Goal: Information Seeking & Learning: Learn about a topic

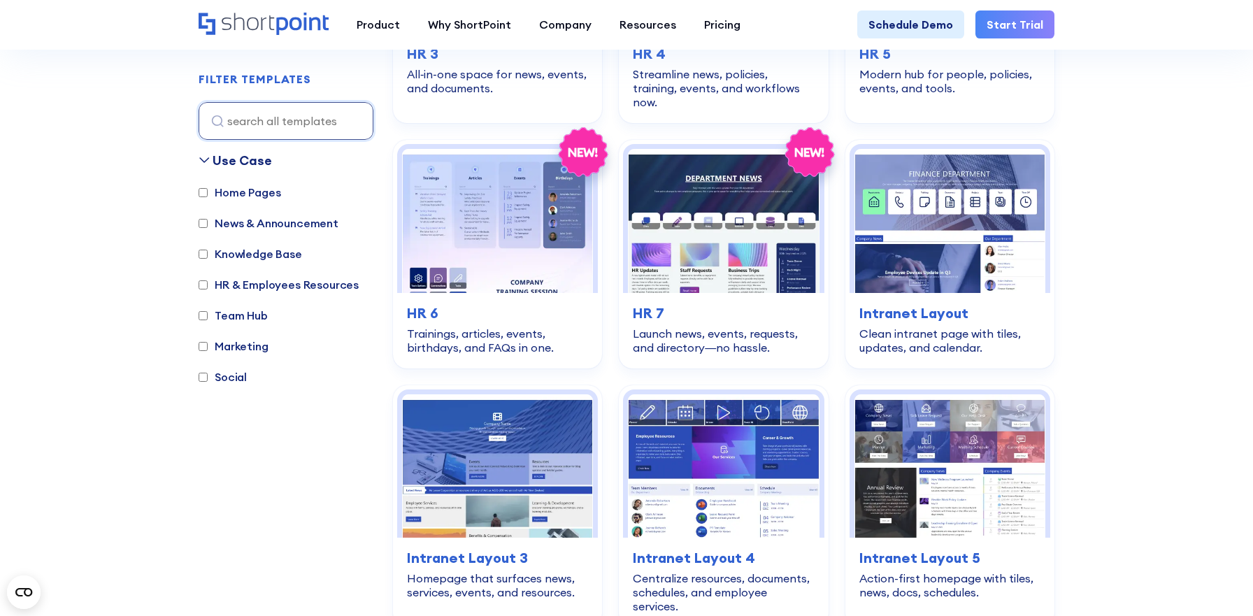
scroll to position [849, 0]
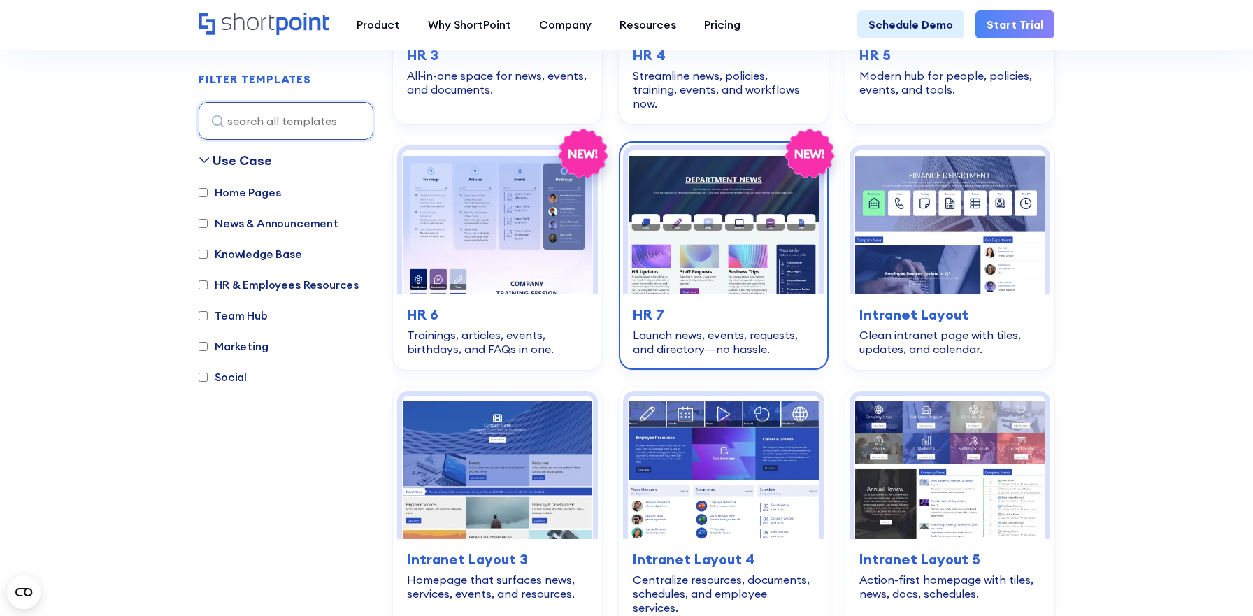
click at [703, 328] on div "Launch news, events, requests, and directory—no hassle." at bounding box center [723, 342] width 181 height 28
click at [637, 328] on div "Launch news, events, requests, and directory—no hassle." at bounding box center [723, 342] width 181 height 28
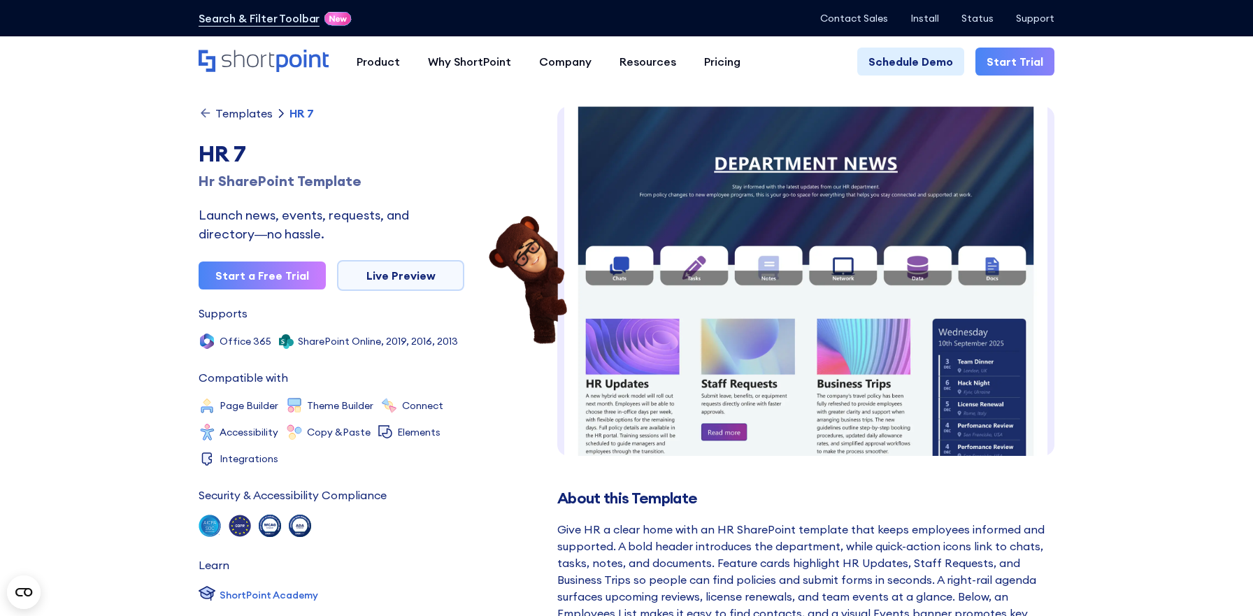
scroll to position [1, 0]
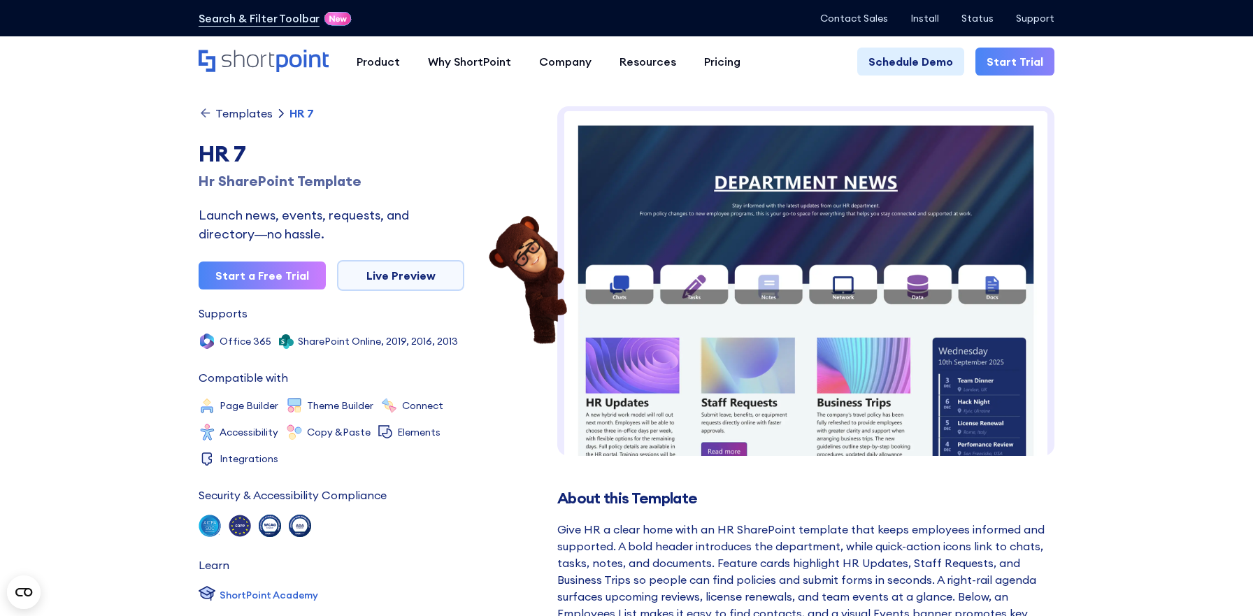
click at [1234, 3] on div "Search & Filter Toolbar -754 Days -17 Hours -54 Minutes -11 Seconds Until Launc…" at bounding box center [626, 18] width 1253 height 36
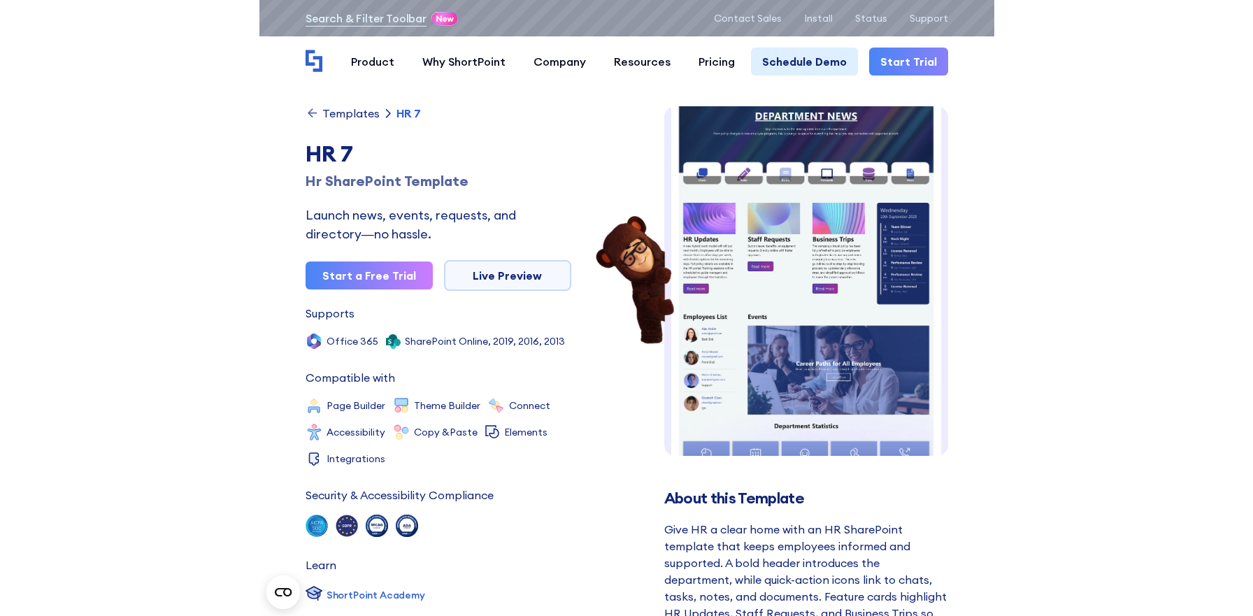
scroll to position [0, 0]
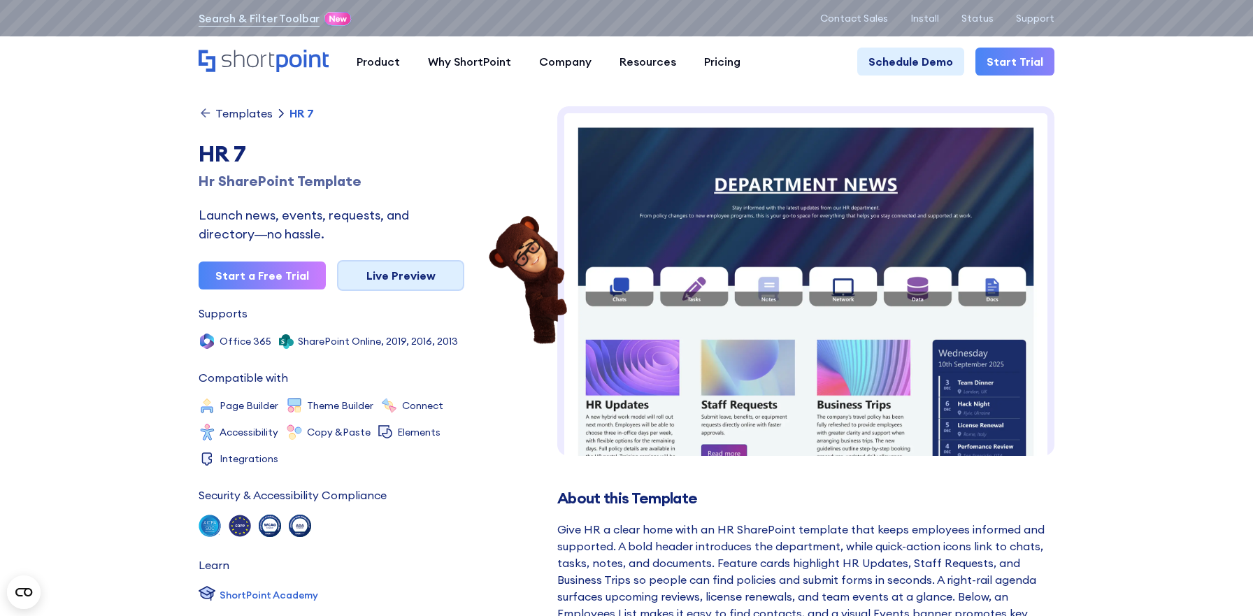
click at [370, 278] on link "Live Preview" at bounding box center [400, 275] width 127 height 31
click at [376, 280] on link "Live Preview" at bounding box center [400, 275] width 127 height 31
click at [376, 276] on link "Live Preview" at bounding box center [400, 275] width 127 height 31
drag, startPoint x: 170, startPoint y: 145, endPoint x: 264, endPoint y: 148, distance: 94.4
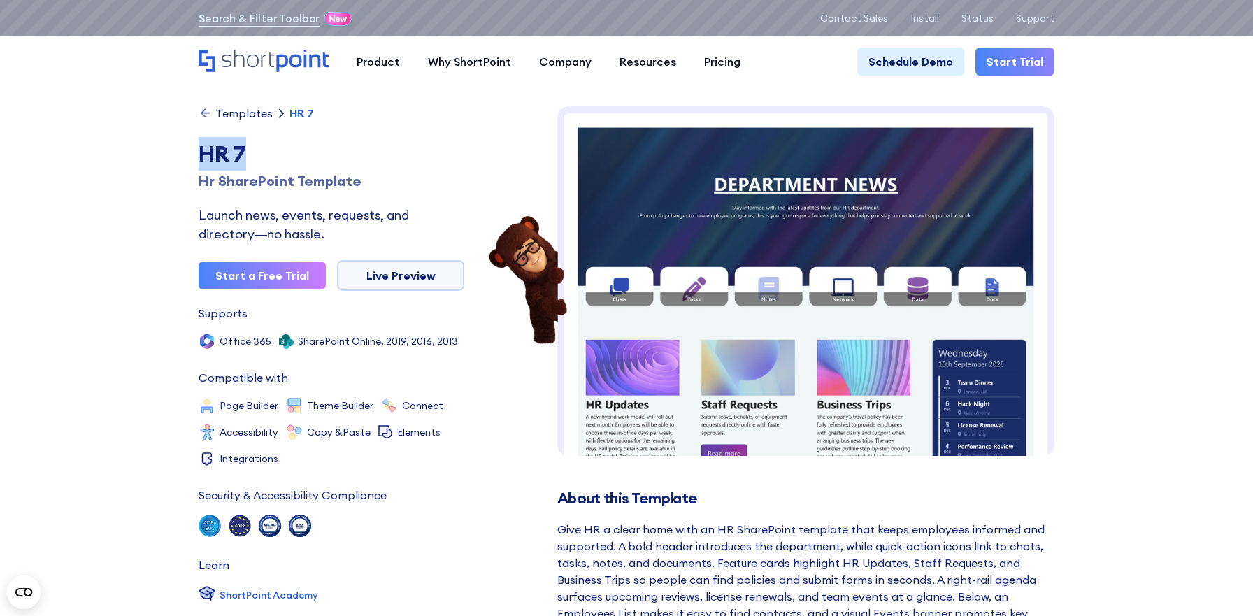
copy div "HR 7"
click at [366, 268] on link "Live Preview" at bounding box center [400, 275] width 127 height 31
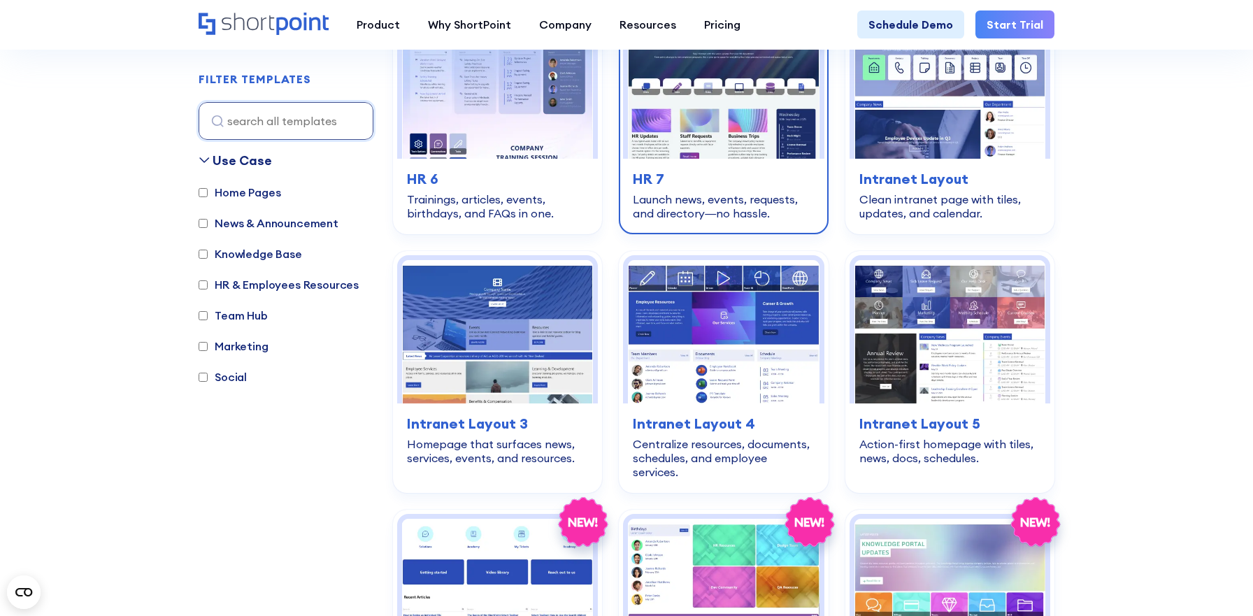
scroll to position [989, 0]
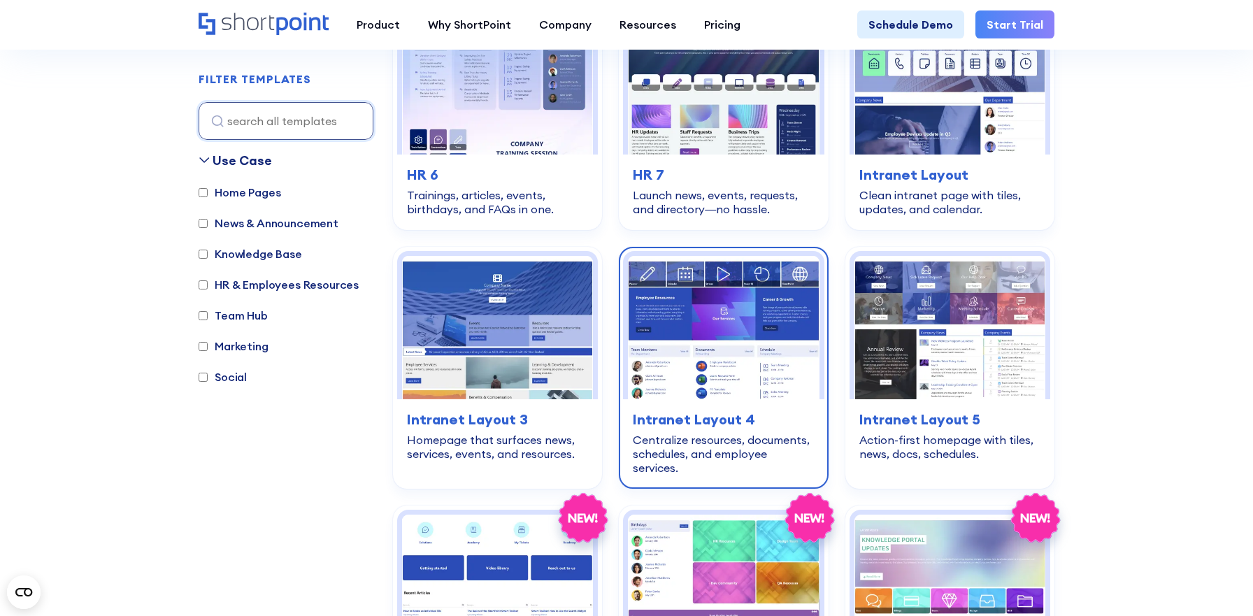
click at [680, 367] on img at bounding box center [723, 327] width 191 height 143
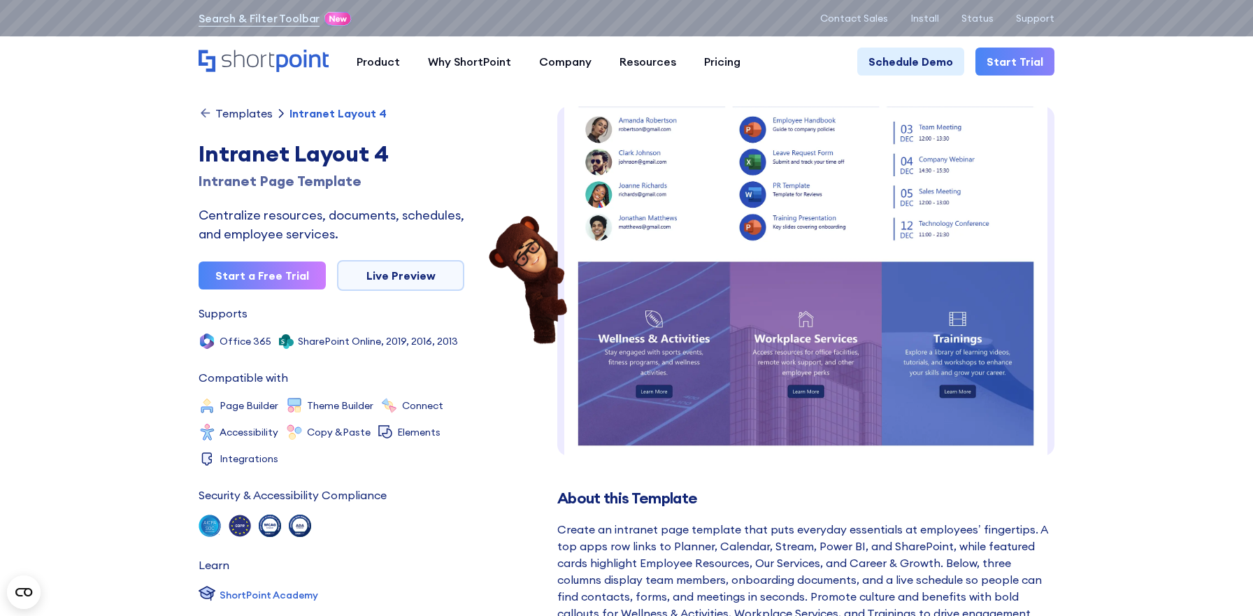
scroll to position [259, 0]
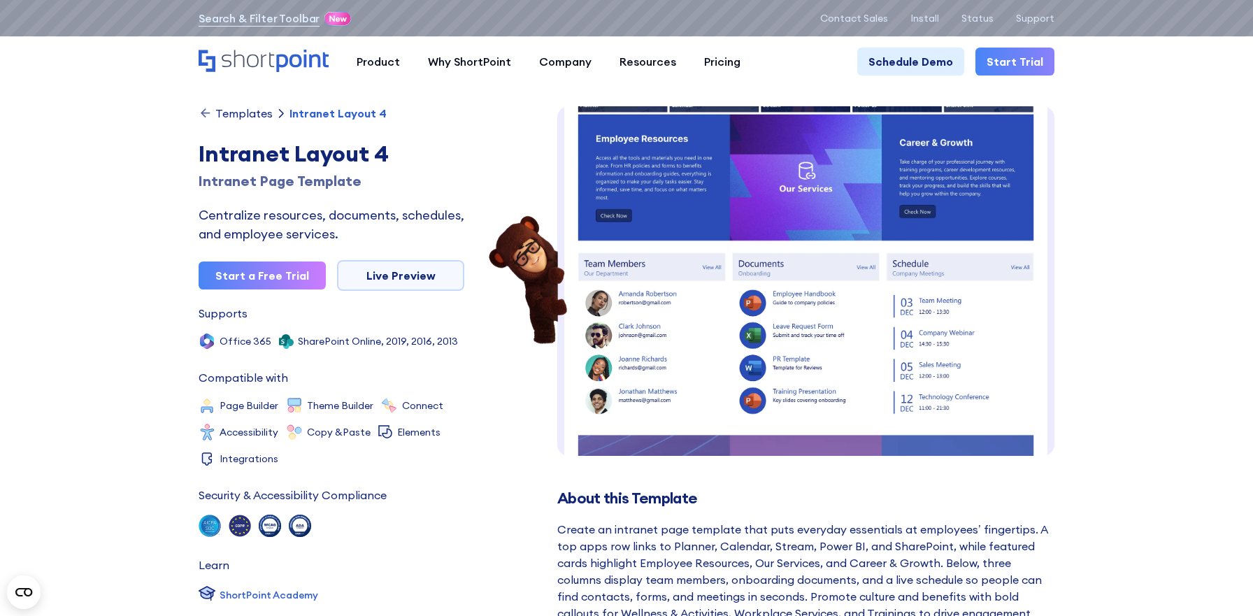
scroll to position [0, 0]
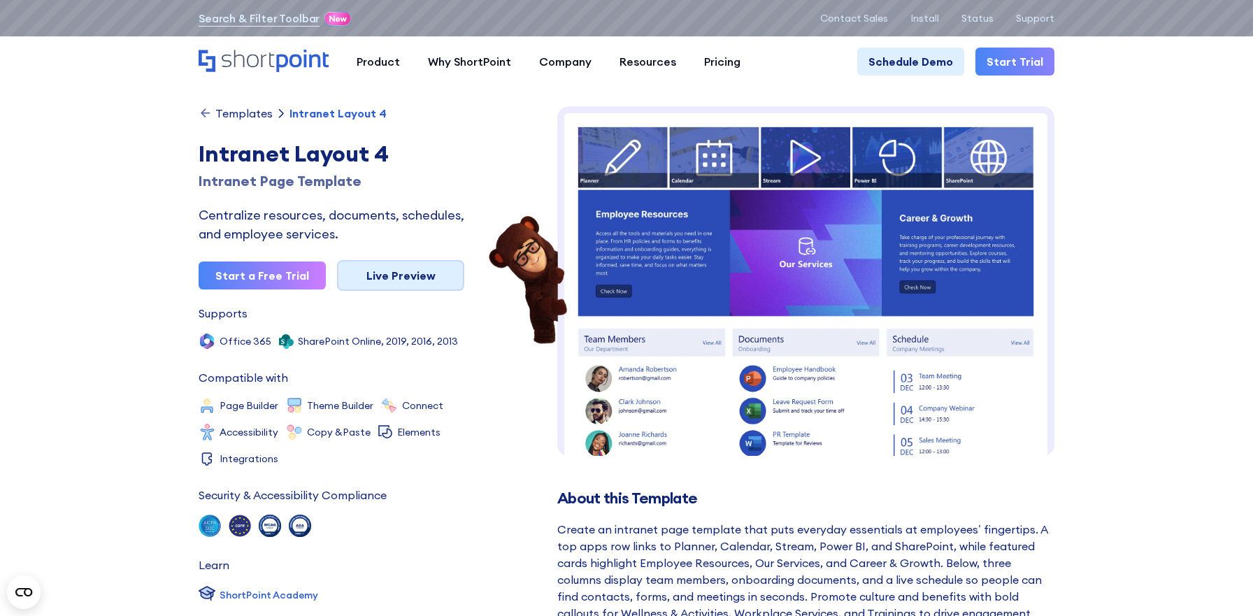
click at [426, 274] on link "Live Preview" at bounding box center [400, 275] width 127 height 31
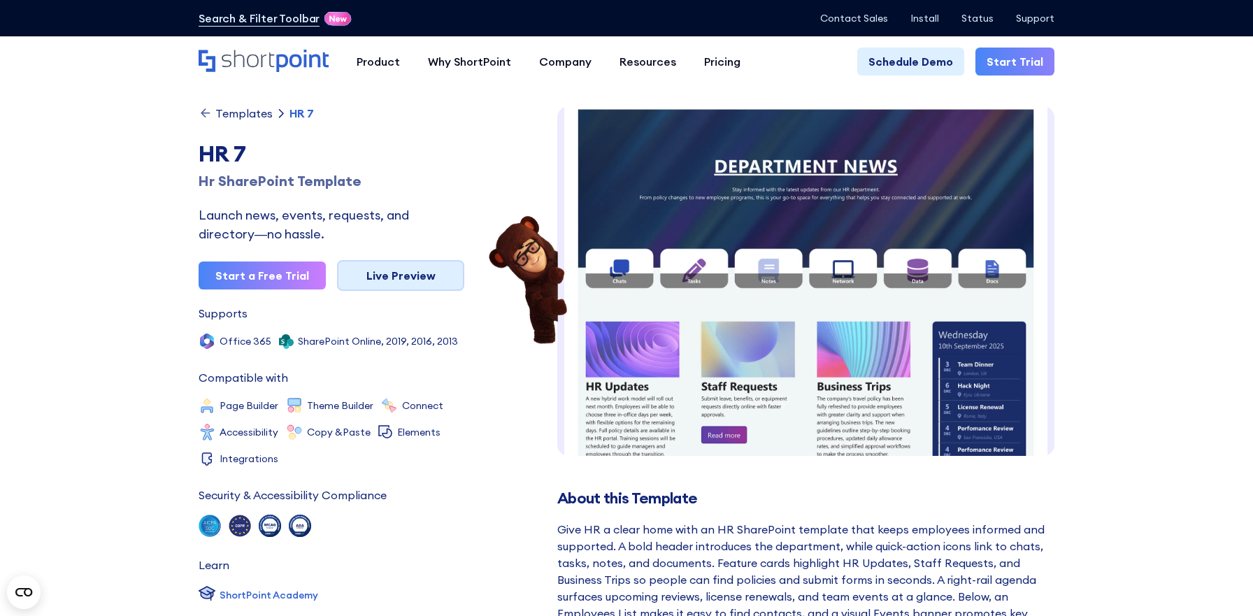
scroll to position [21, 0]
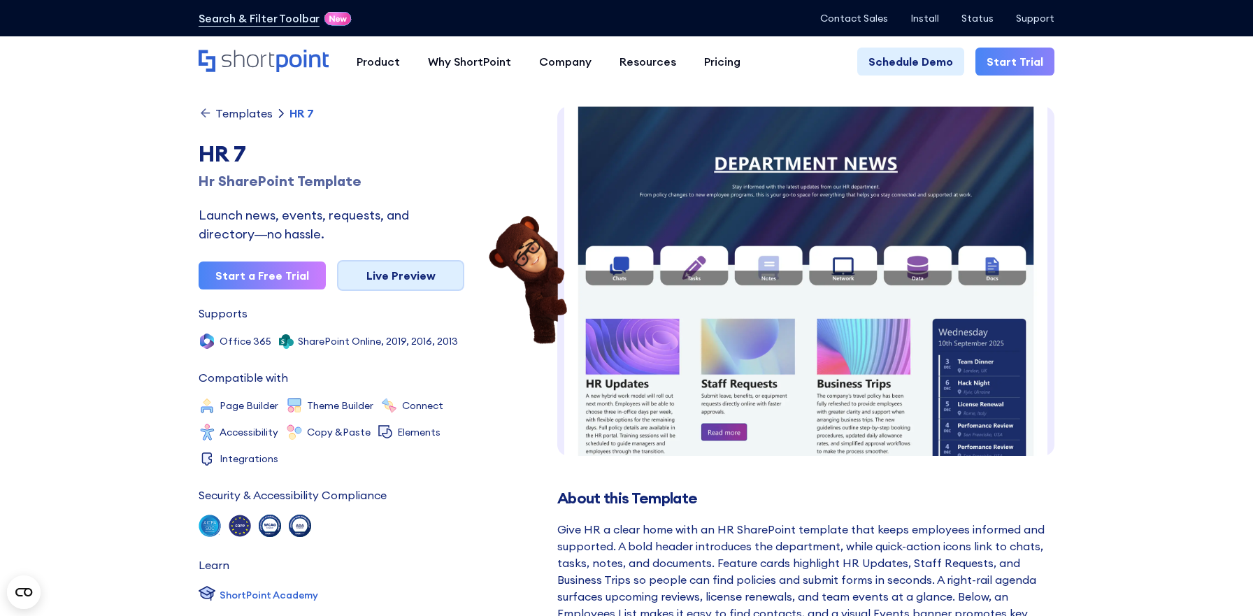
click at [440, 282] on link "Live Preview" at bounding box center [400, 275] width 127 height 31
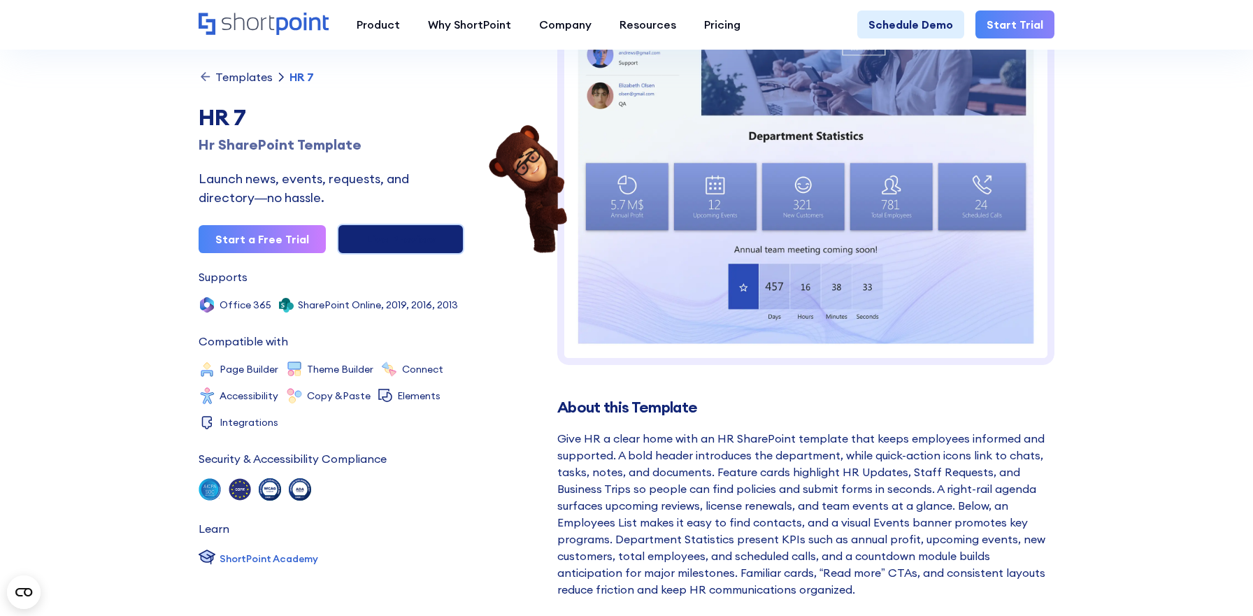
scroll to position [0, 0]
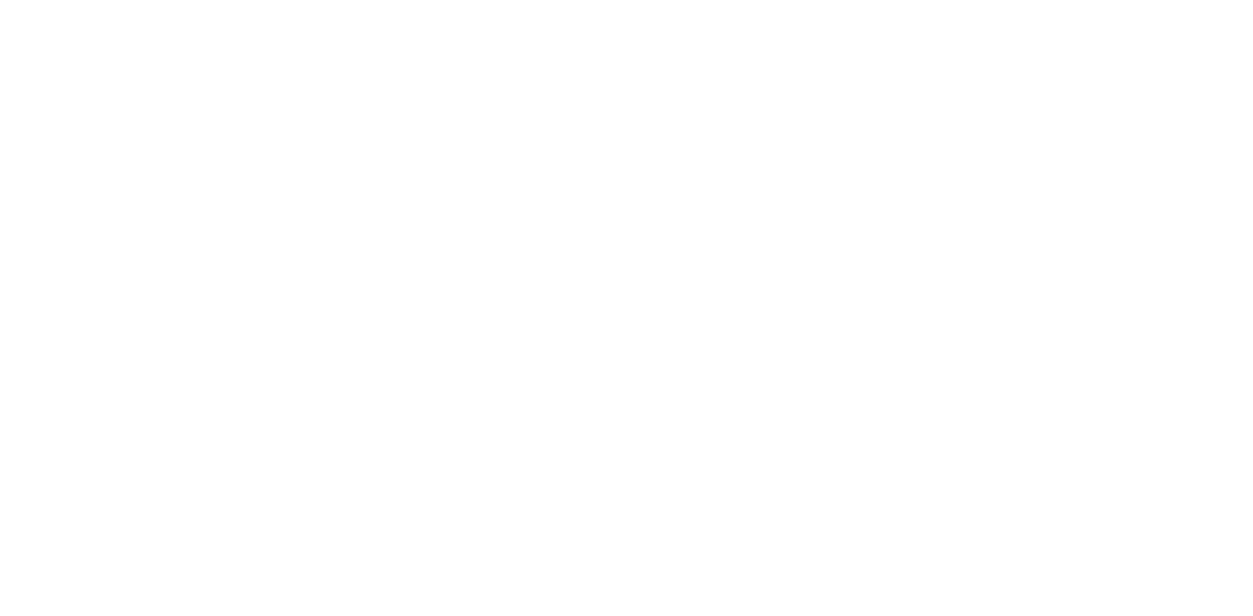
scroll to position [970, 0]
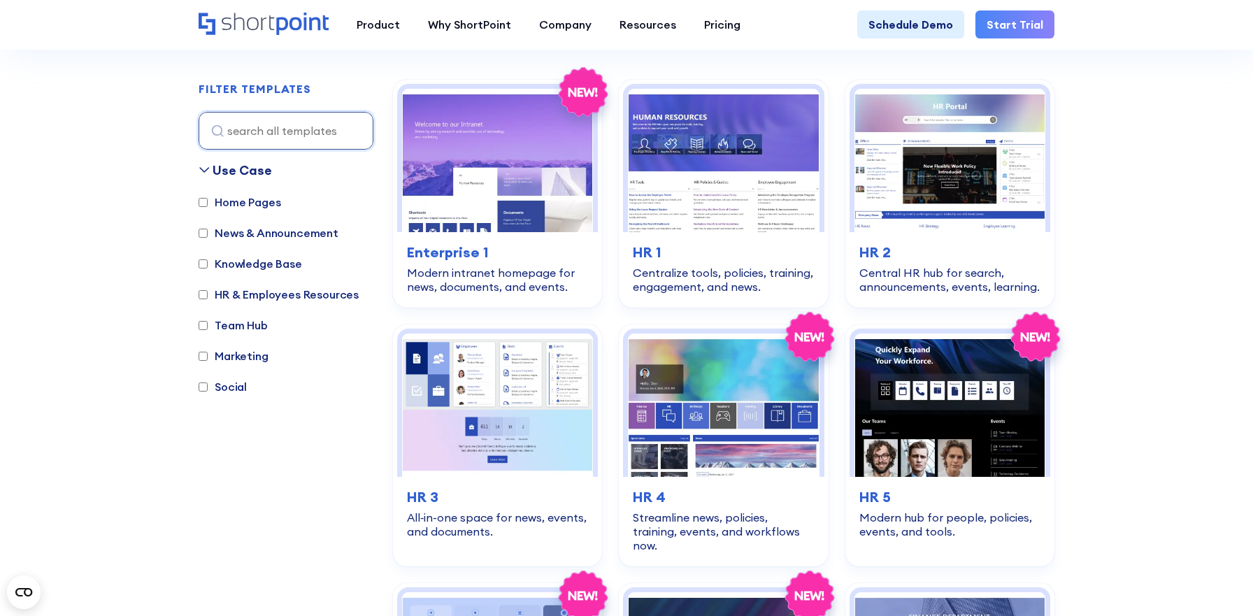
scroll to position [409, 0]
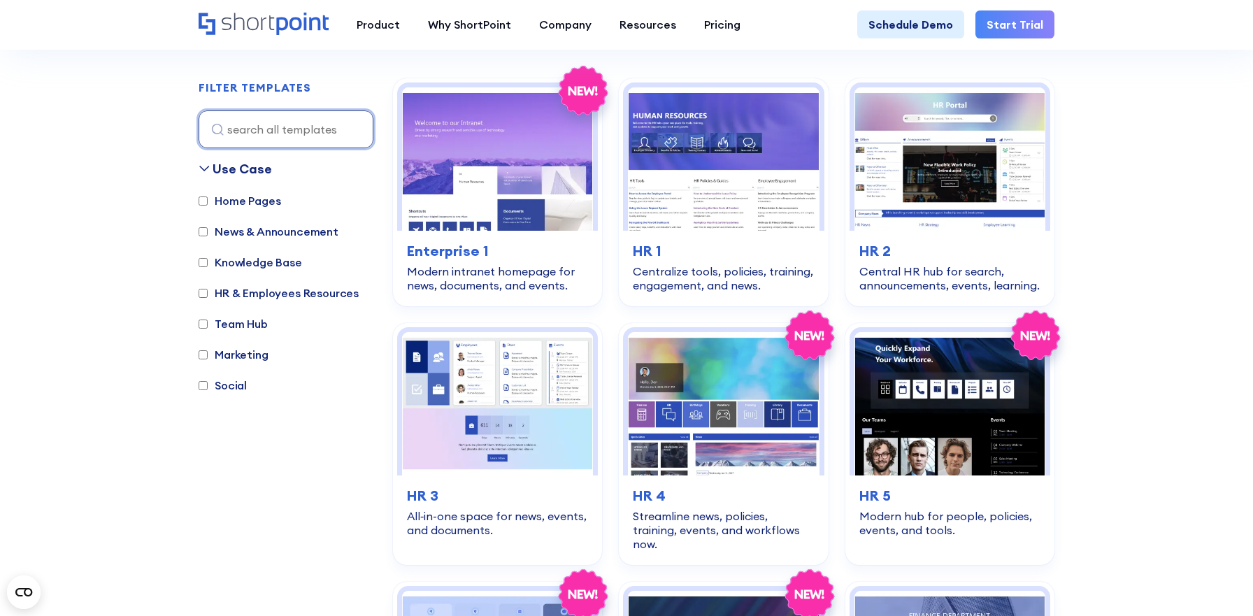
click at [283, 122] on input at bounding box center [286, 129] width 175 height 38
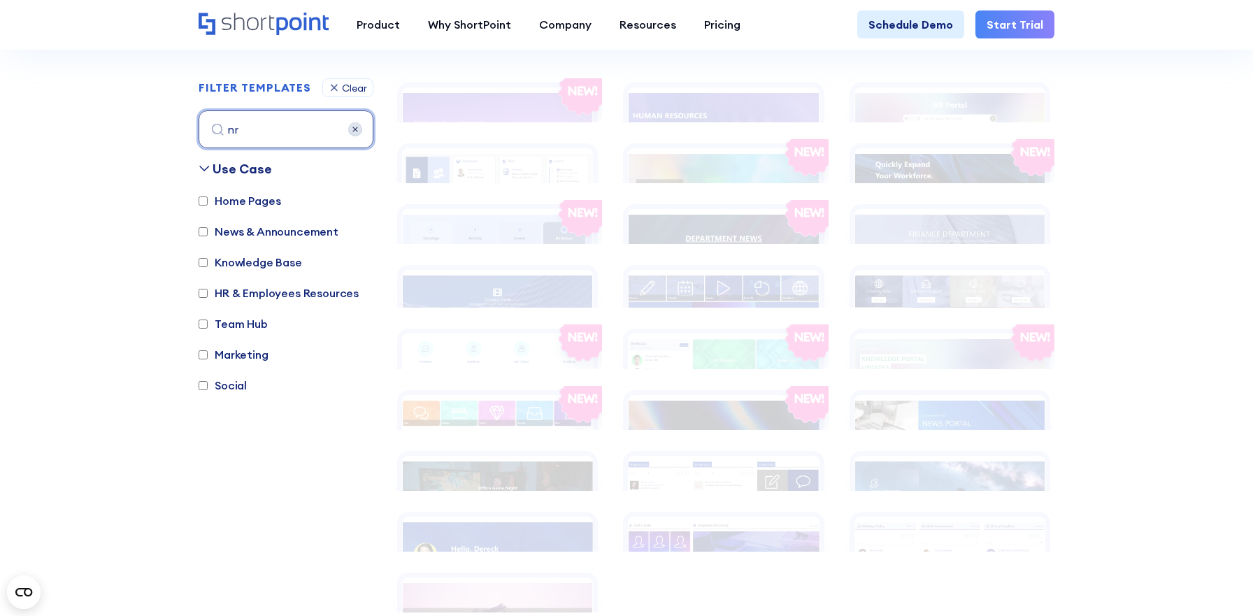
scroll to position [417, 0]
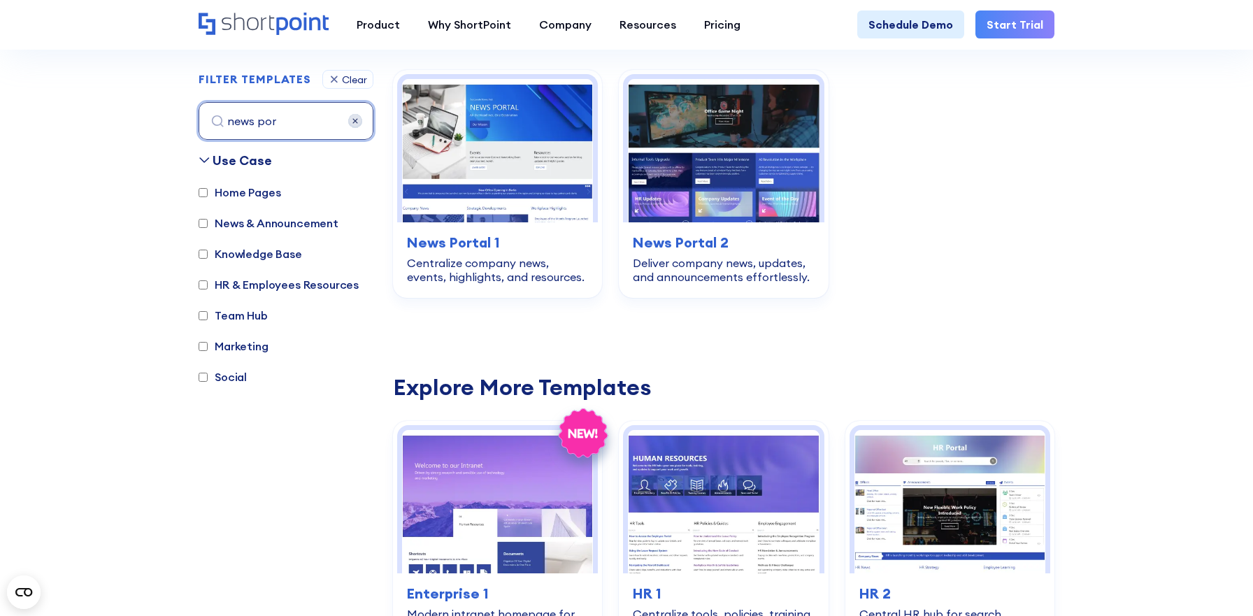
type input "news por"
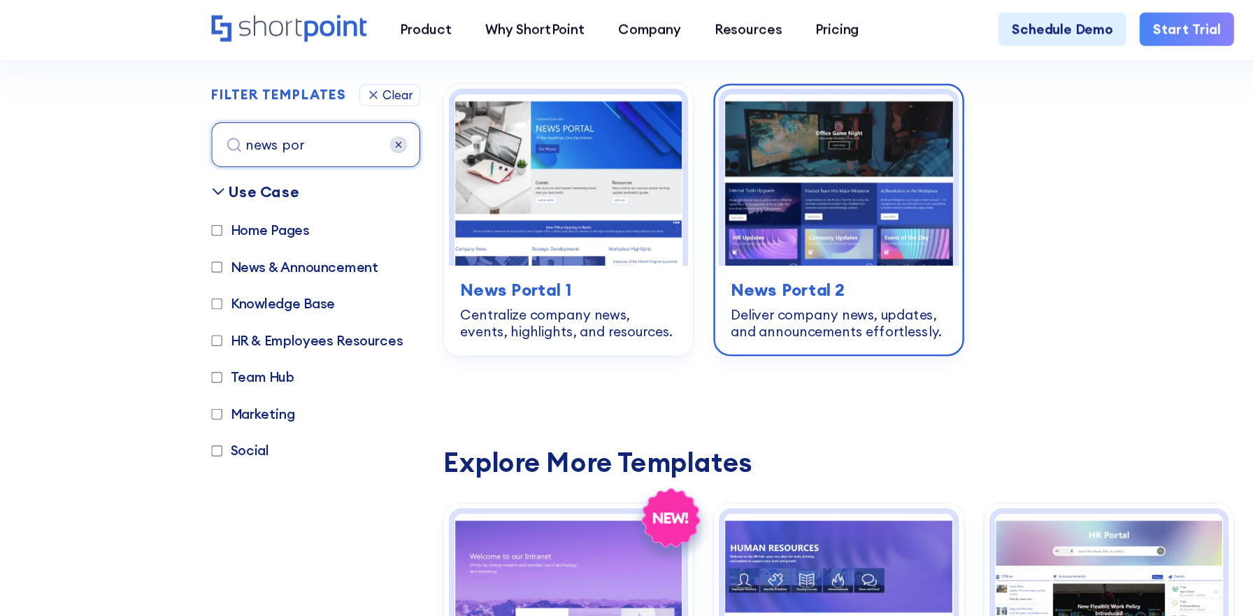
click at [770, 252] on h3 "News Portal 2" at bounding box center [723, 242] width 181 height 21
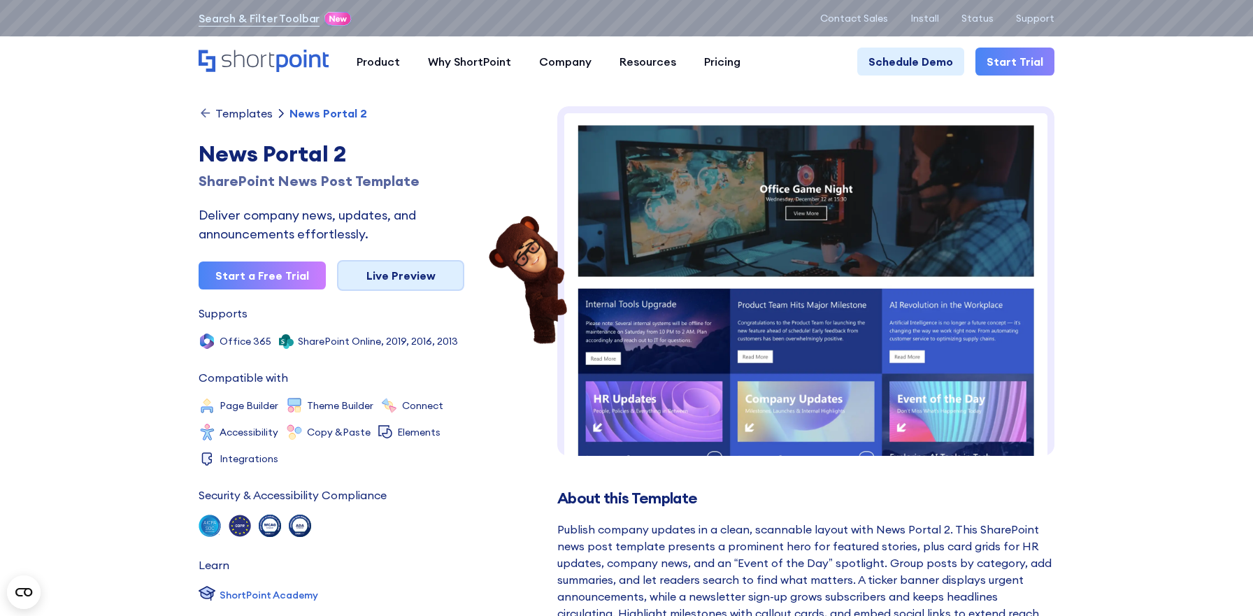
click at [424, 278] on link "Live Preview" at bounding box center [400, 275] width 127 height 31
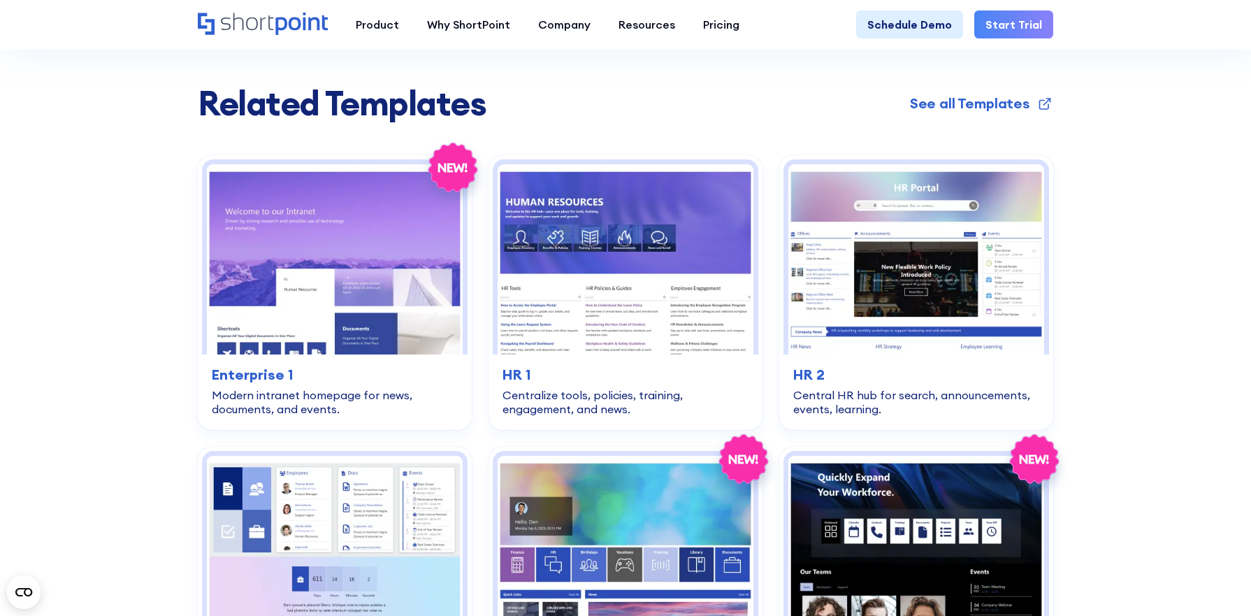
scroll to position [2634, 0]
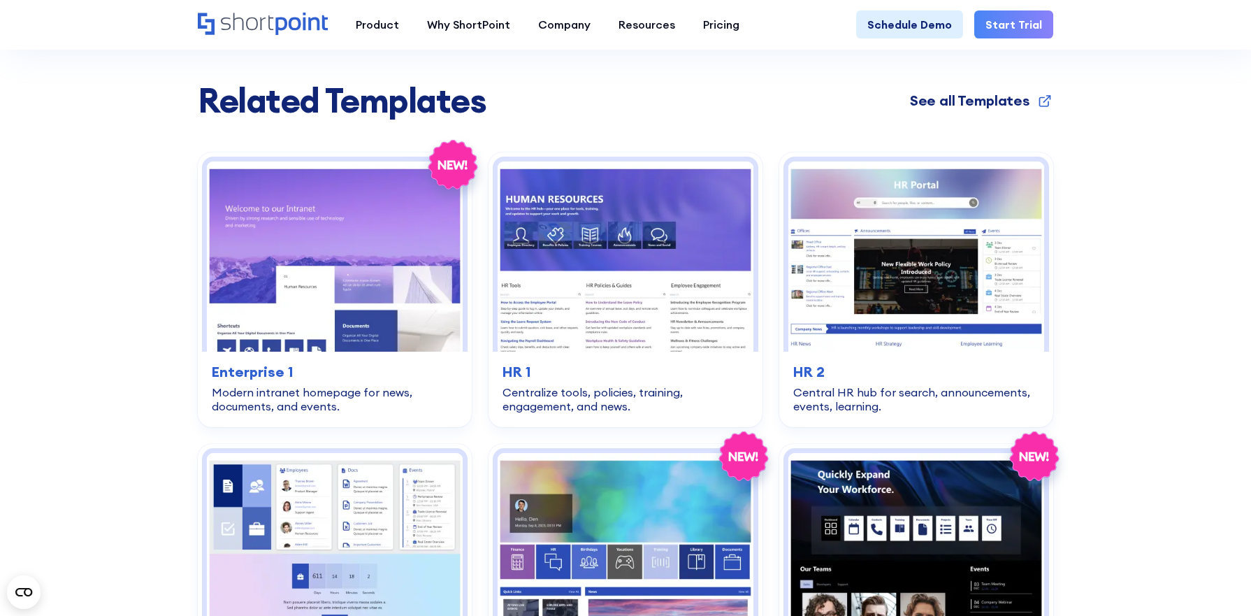
click at [974, 90] on div "See all Templates" at bounding box center [970, 100] width 120 height 21
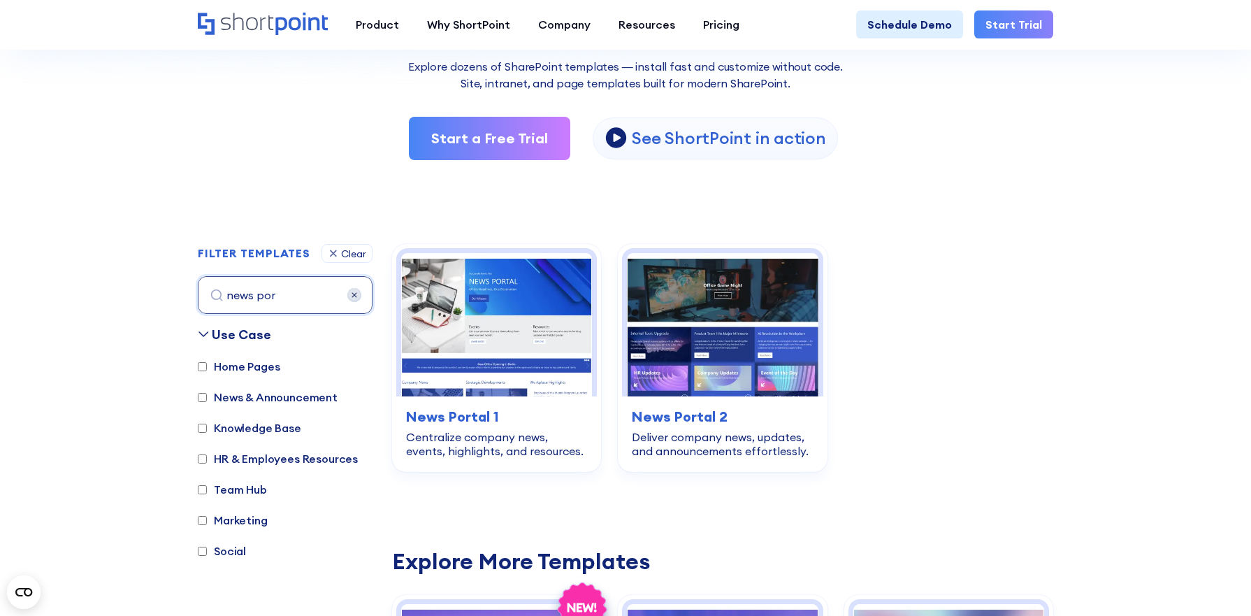
click at [355, 296] on img at bounding box center [354, 295] width 14 height 14
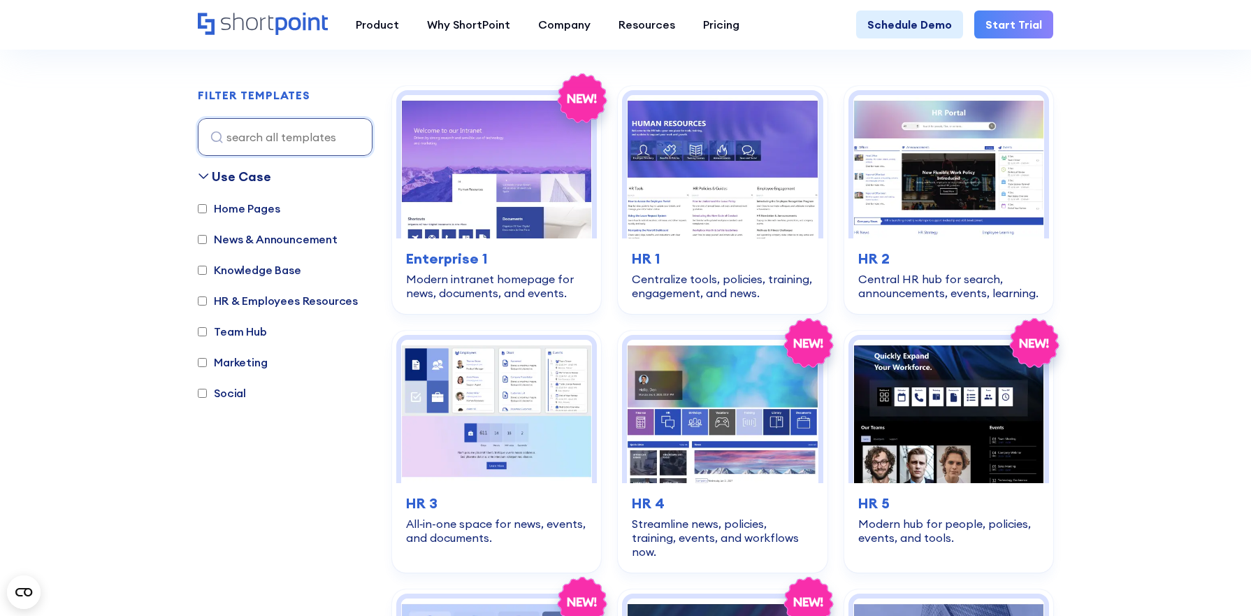
scroll to position [417, 0]
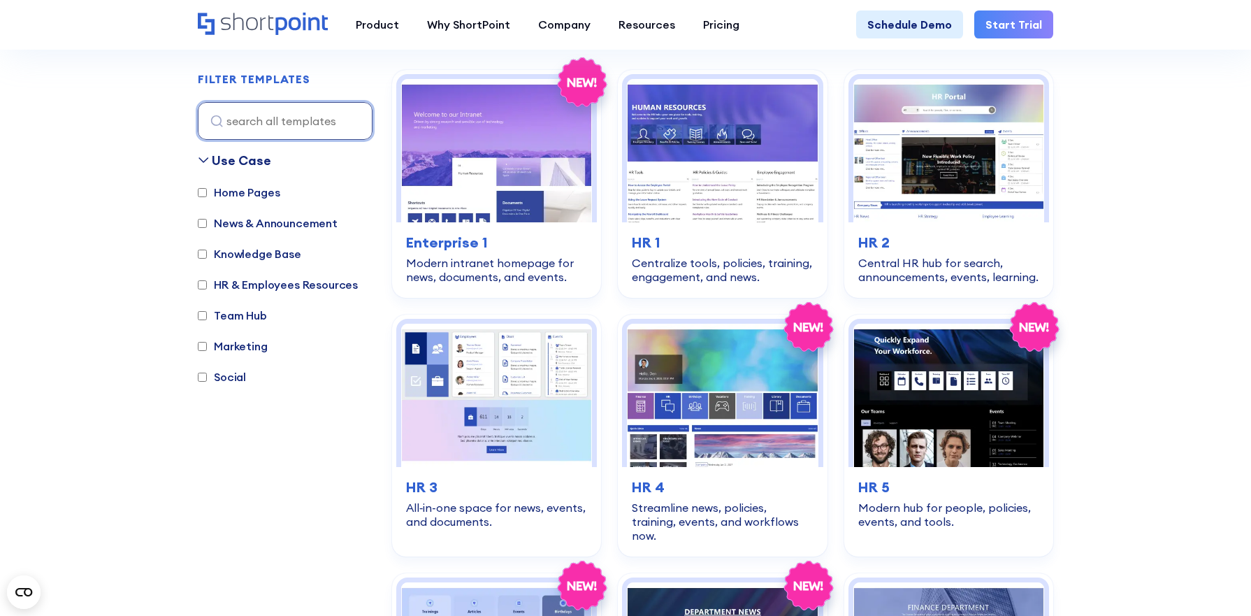
click at [299, 124] on input at bounding box center [285, 121] width 175 height 38
click at [240, 278] on label "HR & Employees Resources" at bounding box center [278, 284] width 160 height 17
click at [207, 280] on input "HR & Employees Resources" at bounding box center [202, 284] width 9 height 9
checkbox input "true"
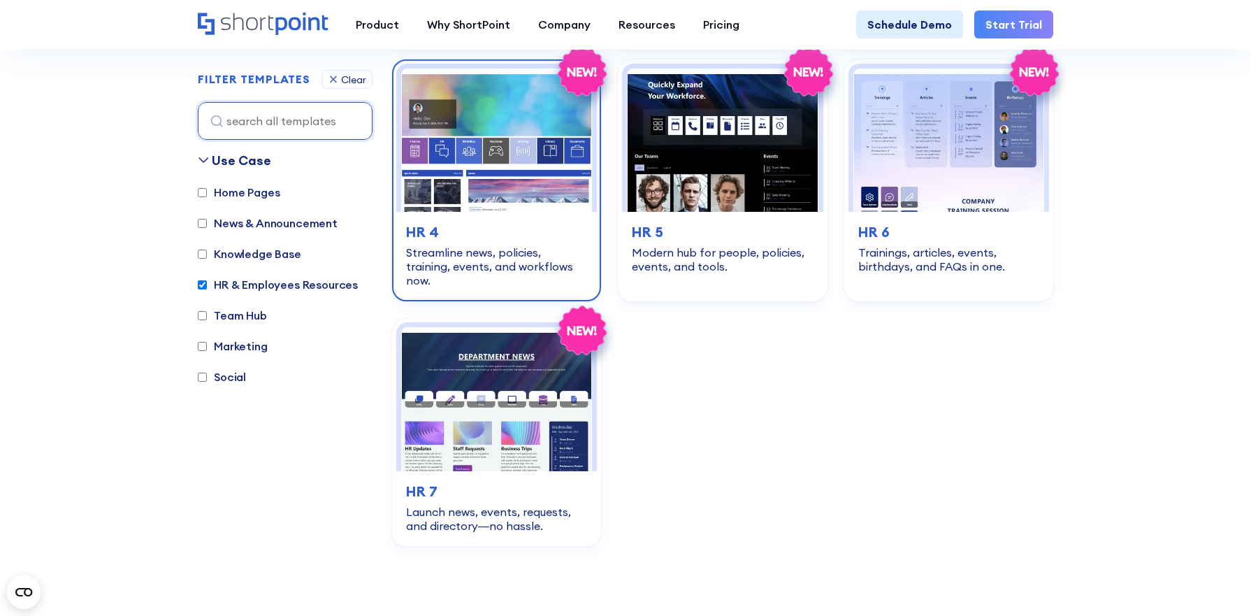
scroll to position [680, 0]
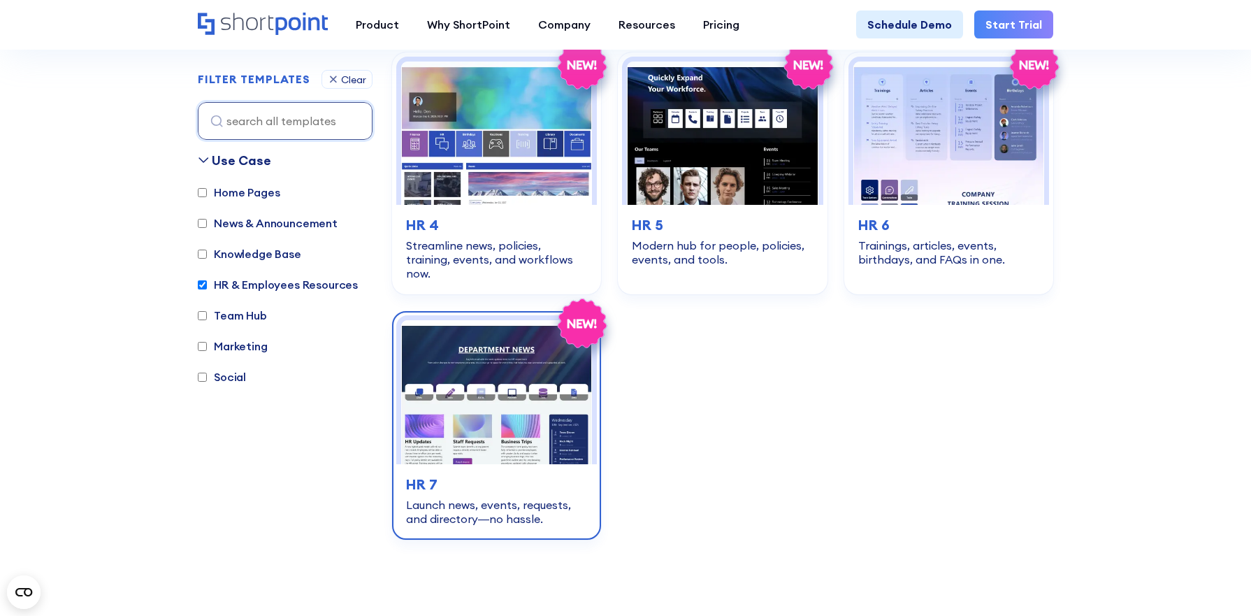
click at [508, 380] on img at bounding box center [496, 391] width 191 height 143
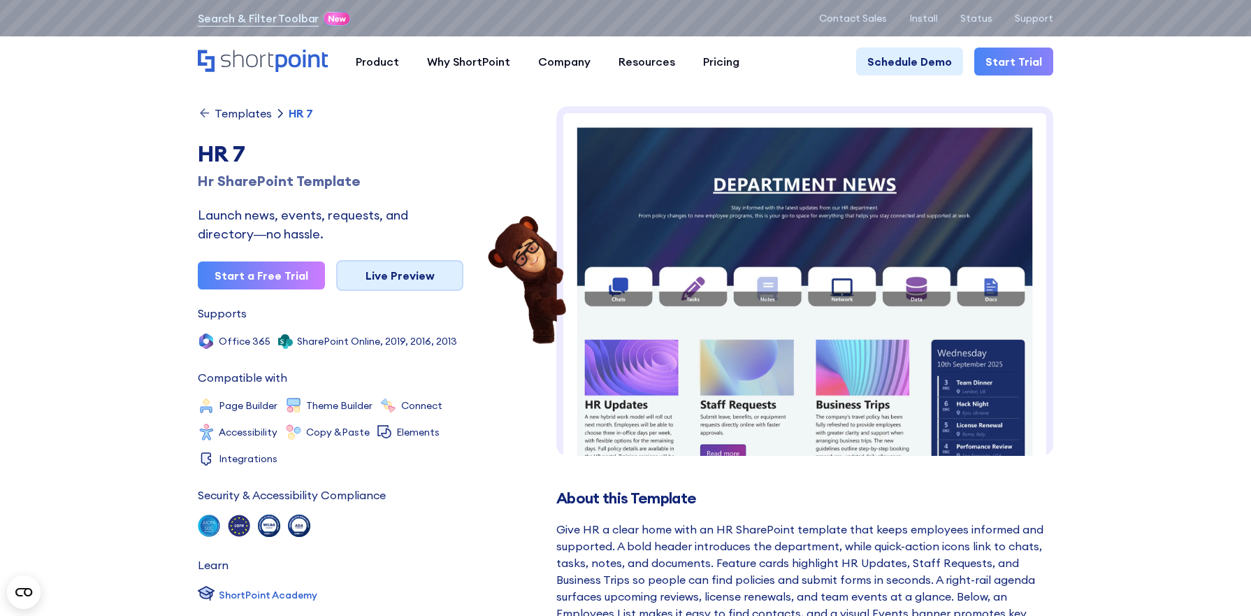
click at [405, 274] on link "Live Preview" at bounding box center [399, 275] width 127 height 31
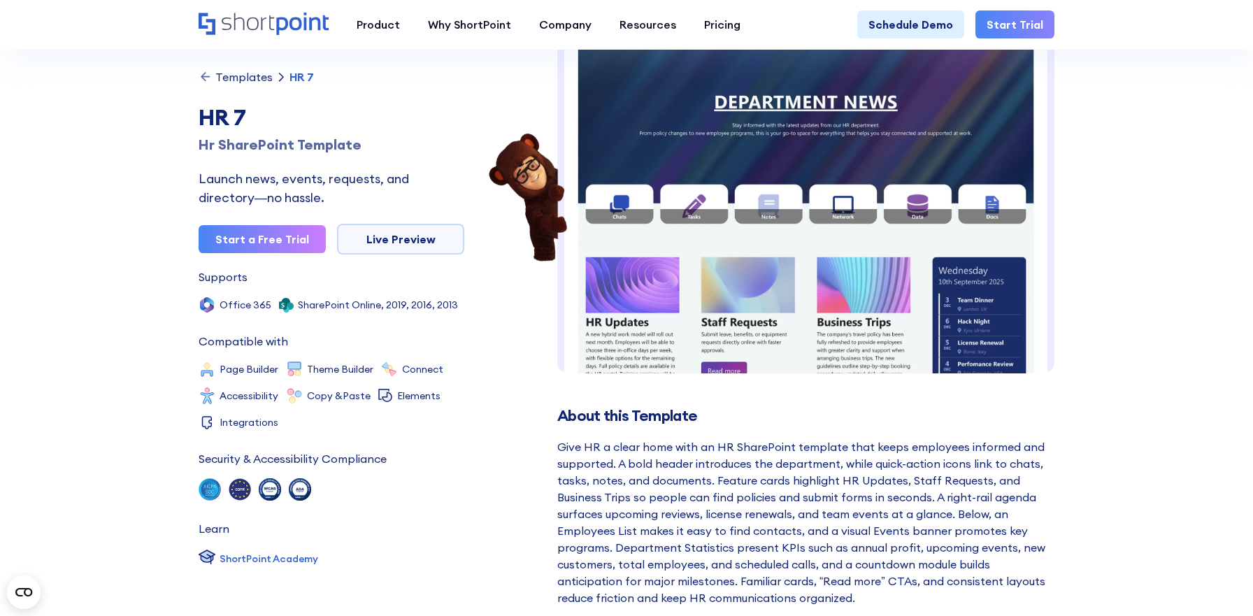
scroll to position [432, 0]
